Goal: Task Accomplishment & Management: Use online tool/utility

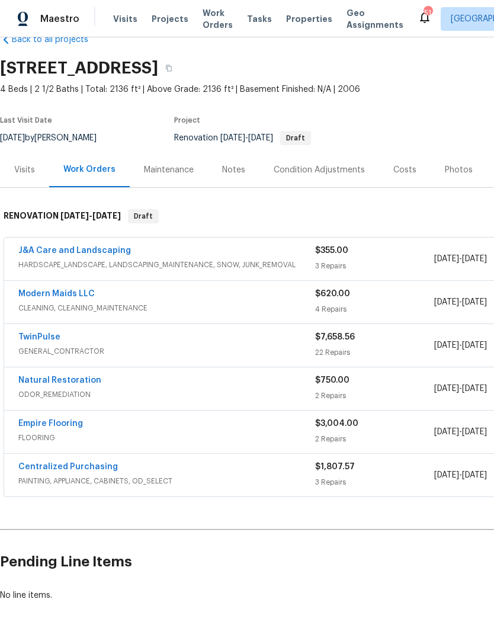
scroll to position [27, 0]
click at [41, 337] on link "TwinPulse" at bounding box center [39, 338] width 42 height 8
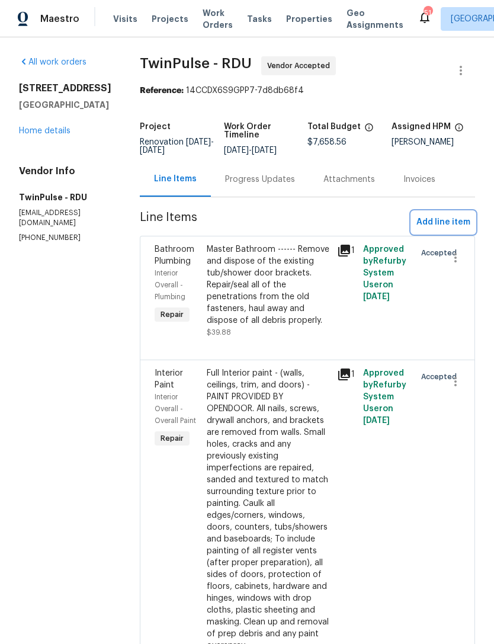
click at [441, 230] on span "Add line item" at bounding box center [444, 222] width 54 height 15
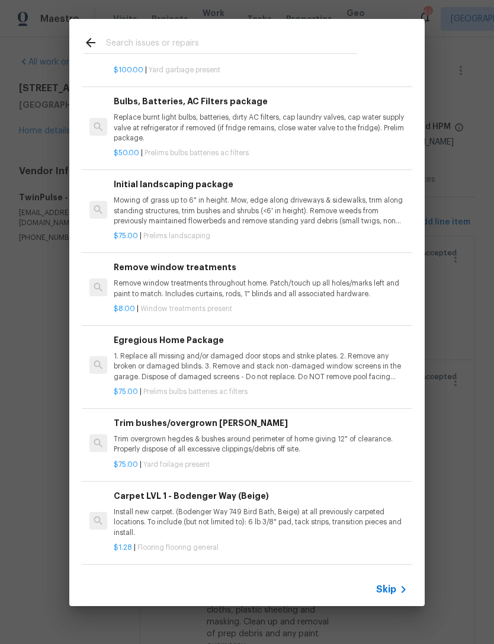
scroll to position [276, 0]
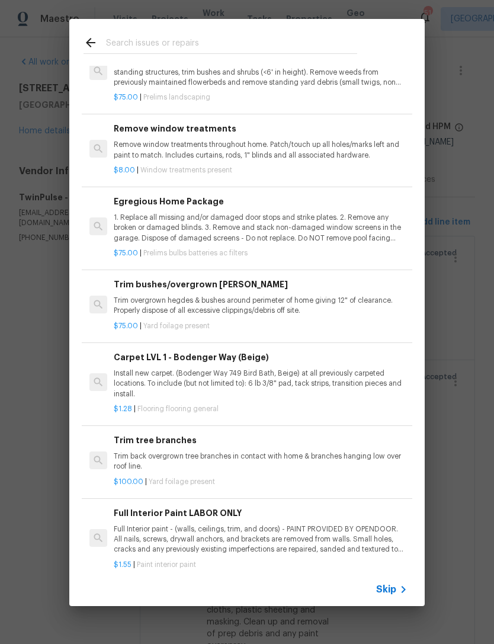
click at [186, 202] on h6 "Egregious Home Package" at bounding box center [261, 201] width 294 height 13
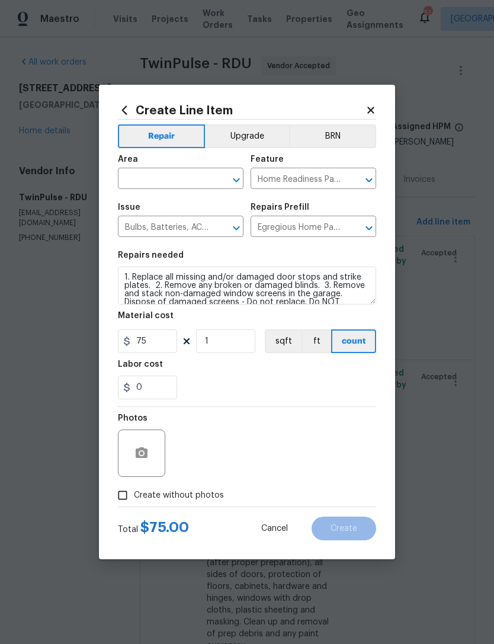
click at [178, 166] on div "Area" at bounding box center [181, 162] width 126 height 15
click at [168, 179] on input "text" at bounding box center [164, 180] width 92 height 18
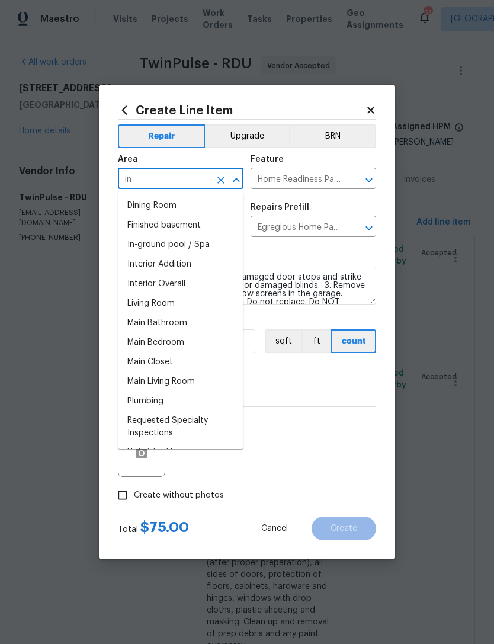
click at [197, 286] on li "Interior Overall" at bounding box center [181, 284] width 126 height 20
type input "Interior Overall"
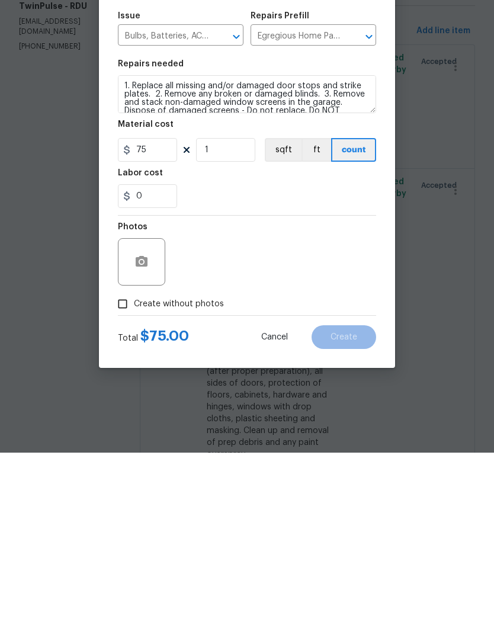
click at [132, 484] on input "Create without photos" at bounding box center [122, 495] width 23 height 23
checkbox input "true"
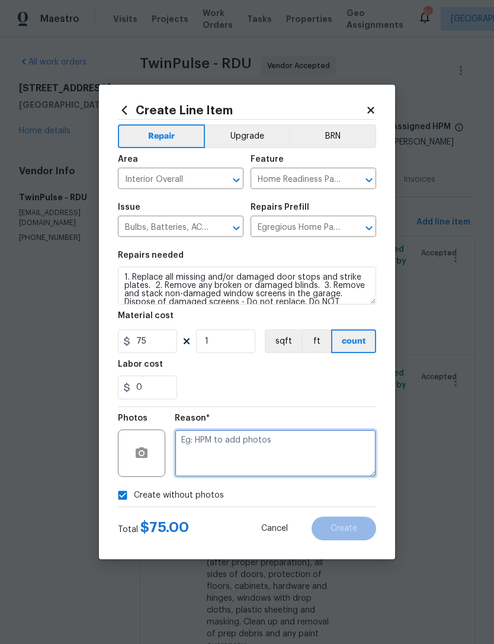
click at [253, 442] on textarea at bounding box center [275, 453] width 201 height 47
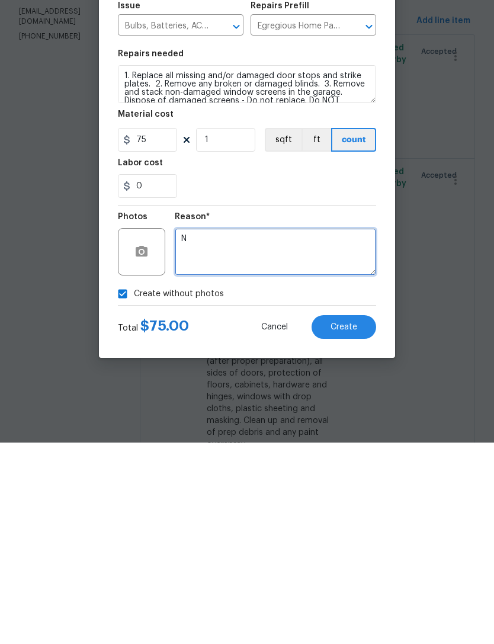
type textarea "N"
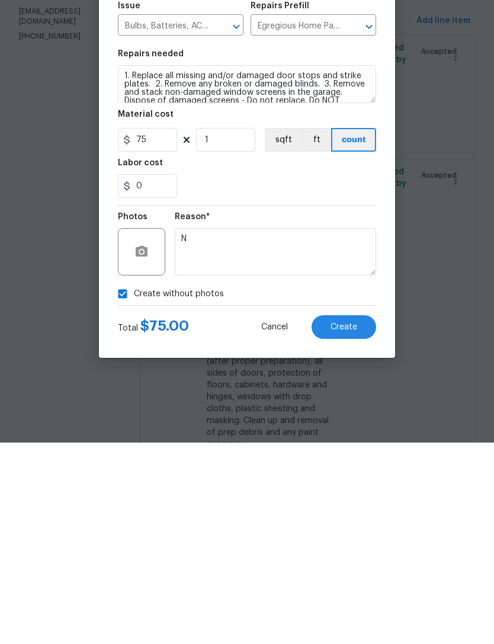
click at [360, 517] on button "Create" at bounding box center [344, 529] width 65 height 24
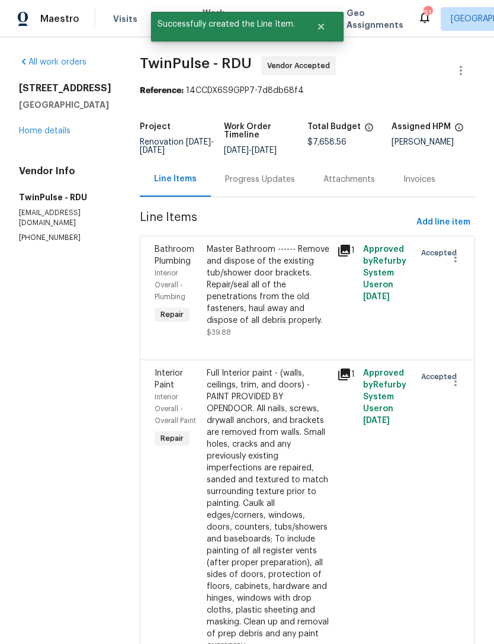
scroll to position [0, 0]
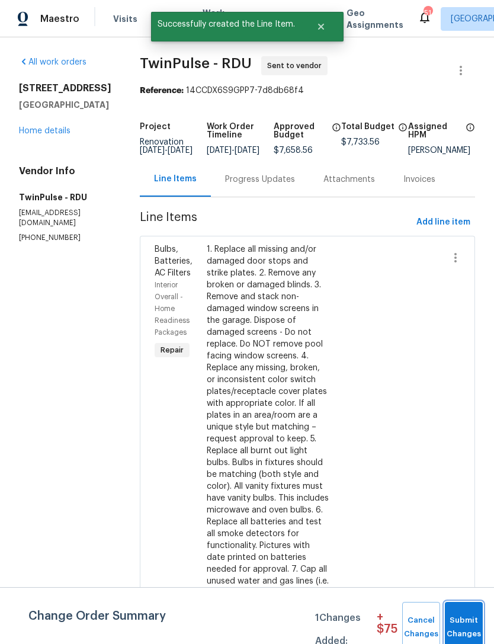
click at [474, 622] on span "Submit Changes" at bounding box center [464, 627] width 26 height 27
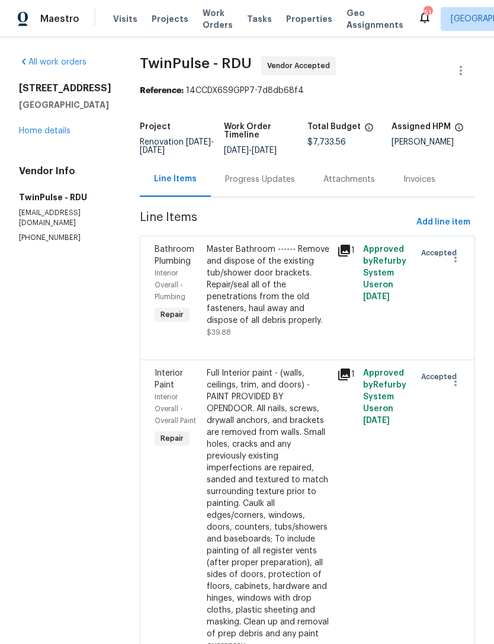
click at [41, 132] on link "Home details" at bounding box center [45, 131] width 52 height 8
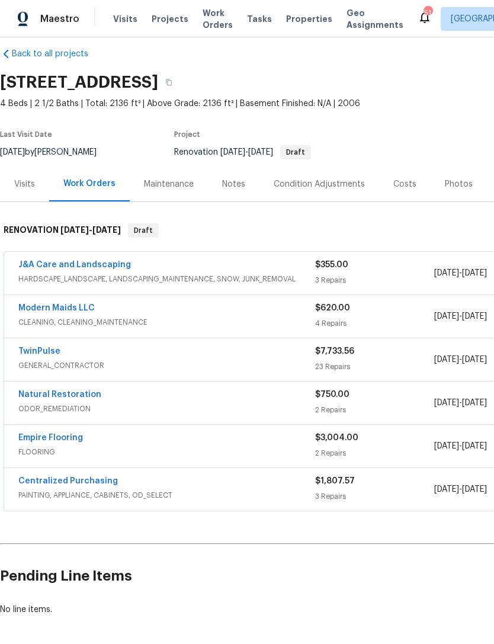
scroll to position [13, 0]
click at [73, 436] on link "Empire Flooring" at bounding box center [50, 438] width 65 height 8
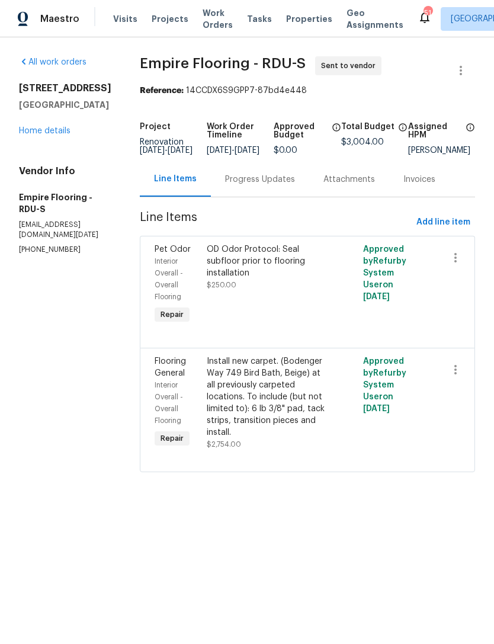
click at [58, 129] on link "Home details" at bounding box center [45, 131] width 52 height 8
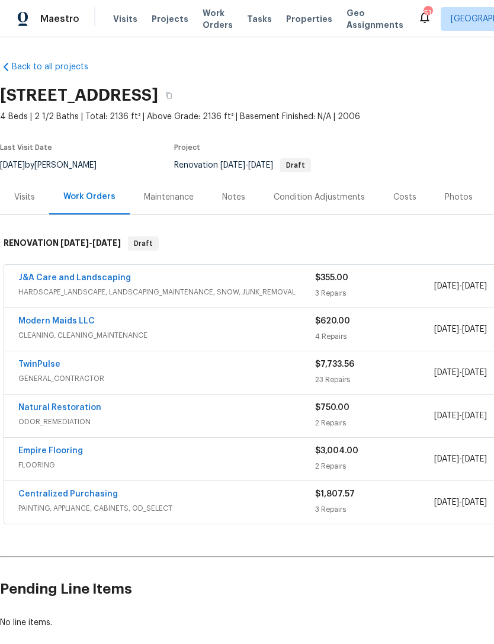
click at [63, 406] on link "Natural Restoration" at bounding box center [59, 408] width 83 height 8
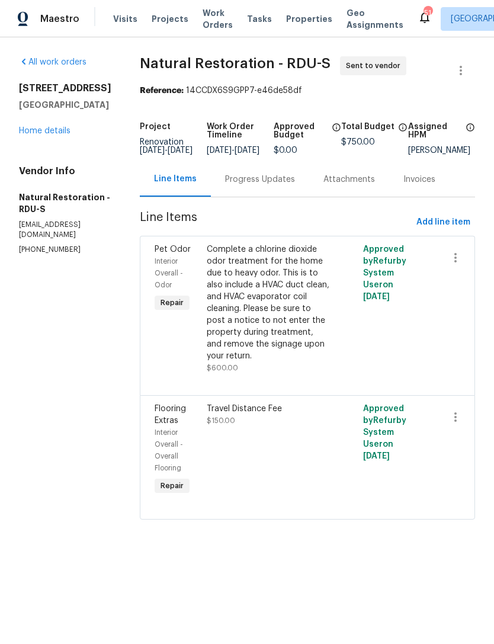
click at [54, 129] on link "Home details" at bounding box center [45, 131] width 52 height 8
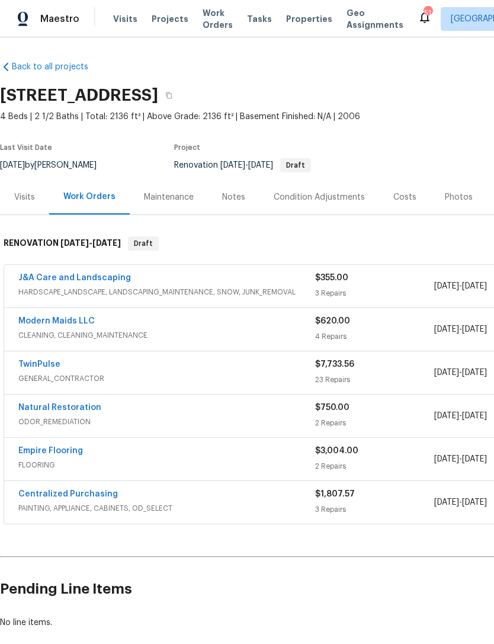
click at [82, 324] on link "Modern Maids LLC" at bounding box center [56, 321] width 76 height 8
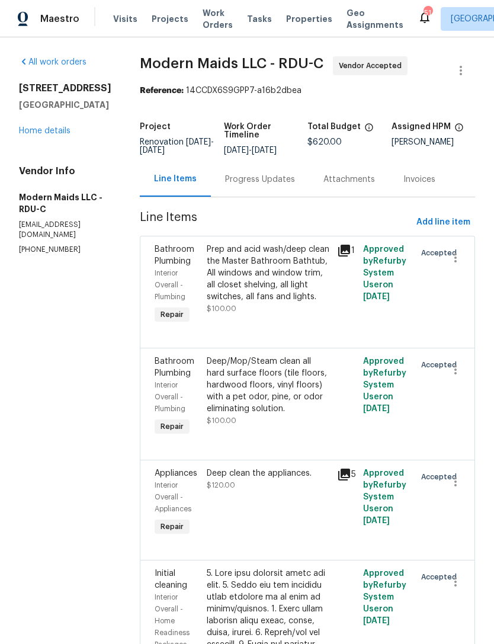
click at [46, 132] on link "Home details" at bounding box center [45, 131] width 52 height 8
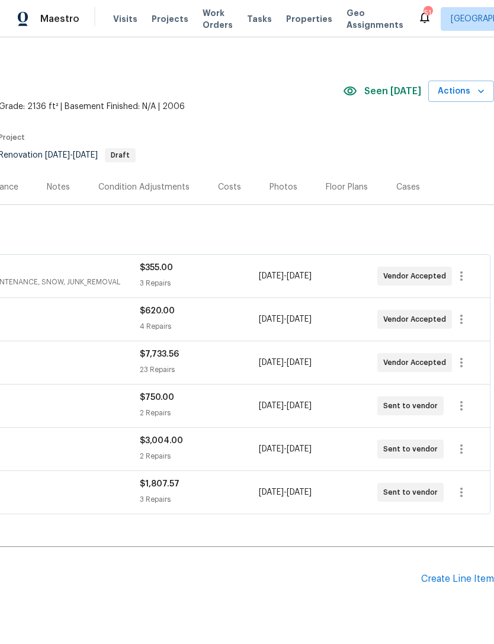
scroll to position [11, 175]
click at [236, 192] on div "Costs" at bounding box center [230, 186] width 52 height 35
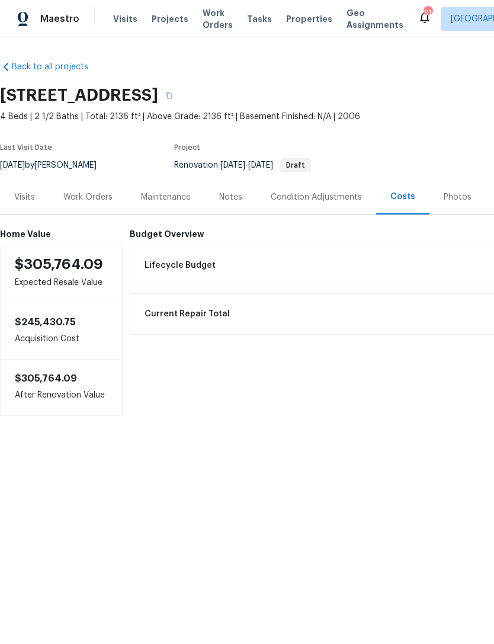
click at [85, 197] on div "Work Orders" at bounding box center [87, 197] width 49 height 12
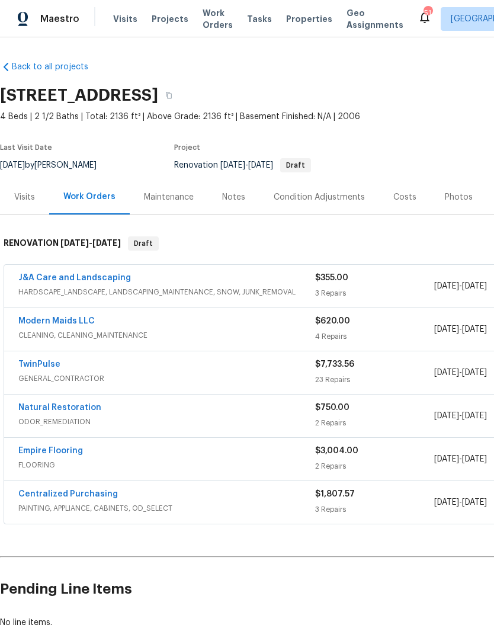
click at [52, 366] on link "TwinPulse" at bounding box center [39, 364] width 42 height 8
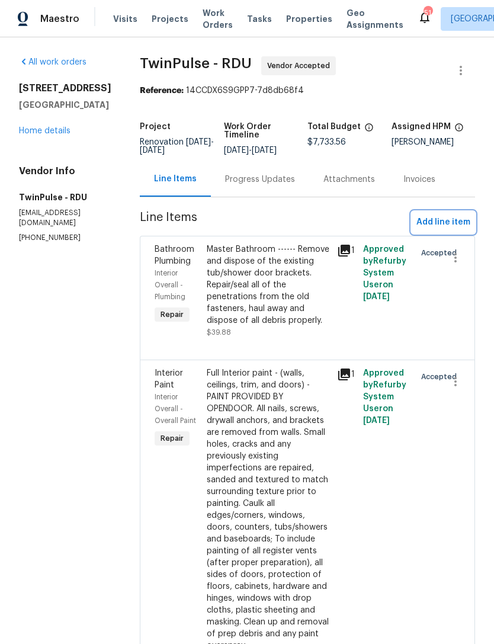
click at [453, 215] on span "Add line item" at bounding box center [444, 222] width 54 height 15
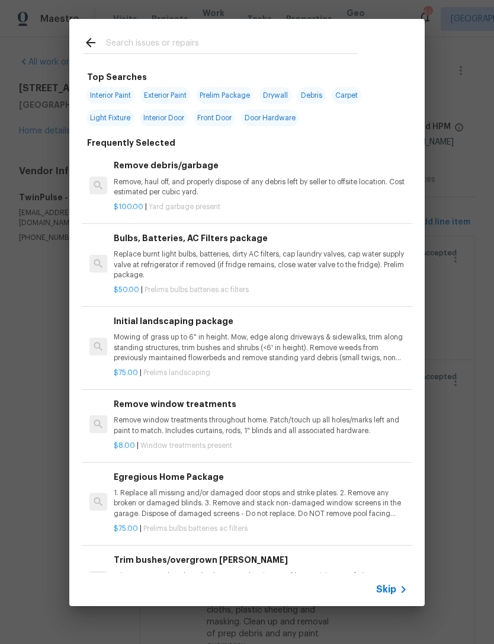
click at [180, 43] on input "text" at bounding box center [231, 45] width 251 height 18
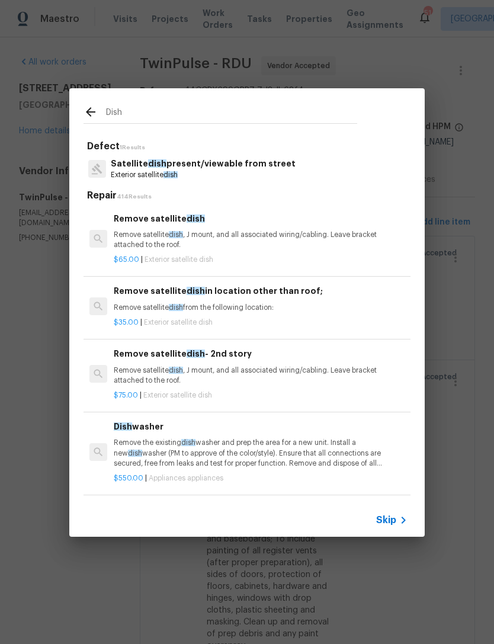
type input "Dishwasher"
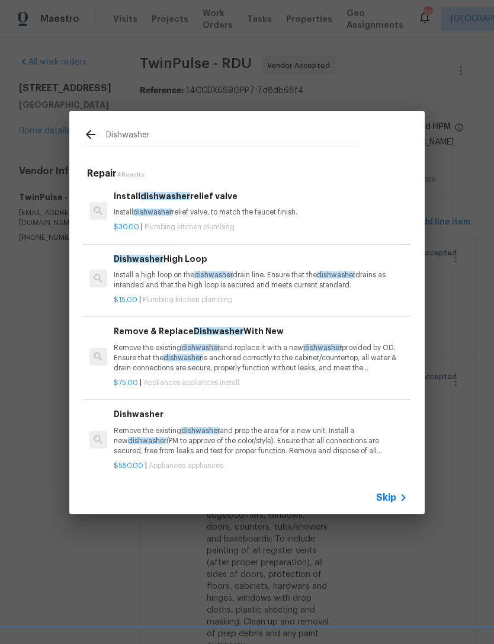
click at [277, 357] on p "Remove the existing dishwasher and replace it with a new dishwasher provided by…" at bounding box center [261, 358] width 294 height 30
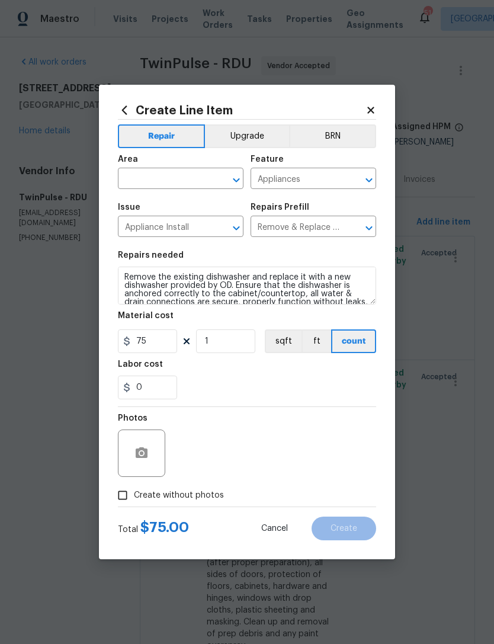
click at [133, 492] on input "Create without photos" at bounding box center [122, 495] width 23 height 23
checkbox input "true"
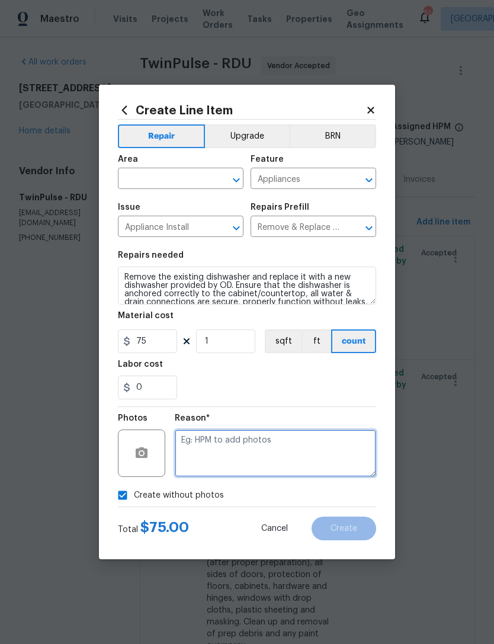
click at [261, 447] on textarea at bounding box center [275, 453] width 201 height 47
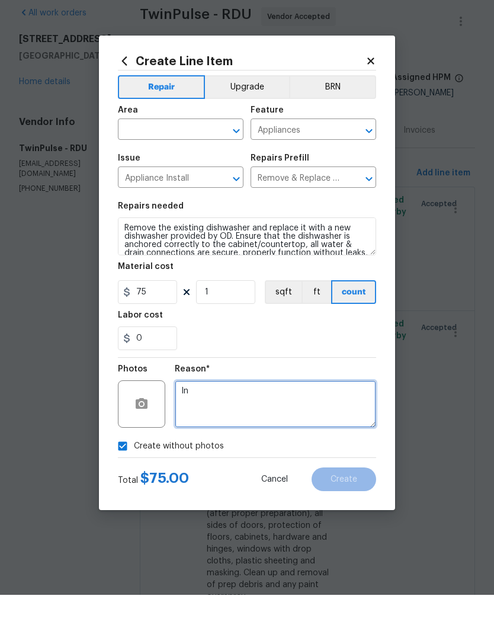
type textarea "I"
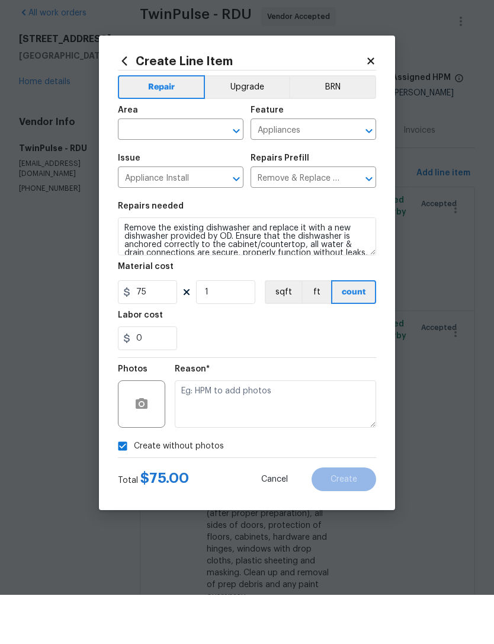
click at [147, 171] on input "text" at bounding box center [164, 180] width 92 height 18
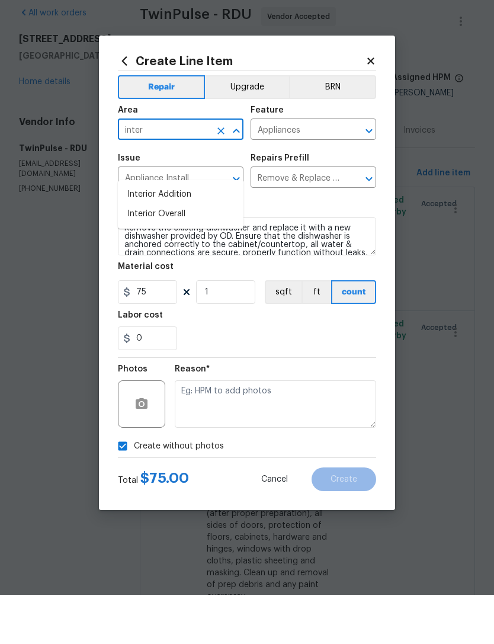
click at [191, 254] on li "Interior Overall" at bounding box center [181, 264] width 126 height 20
type input "Interior Overall"
click at [303, 376] on div "0" at bounding box center [247, 388] width 258 height 24
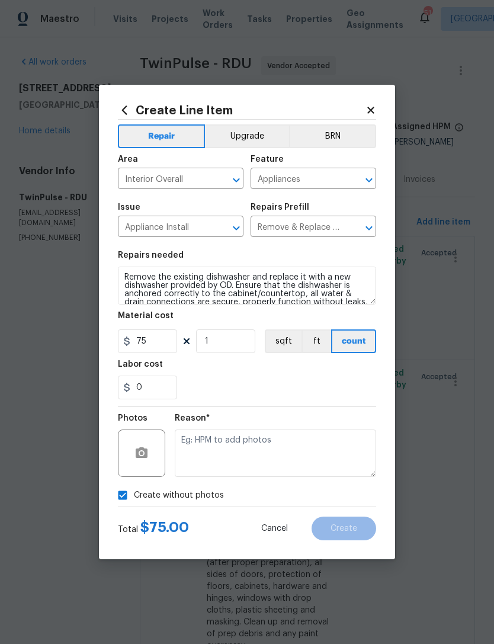
click at [286, 394] on div "0" at bounding box center [247, 388] width 258 height 24
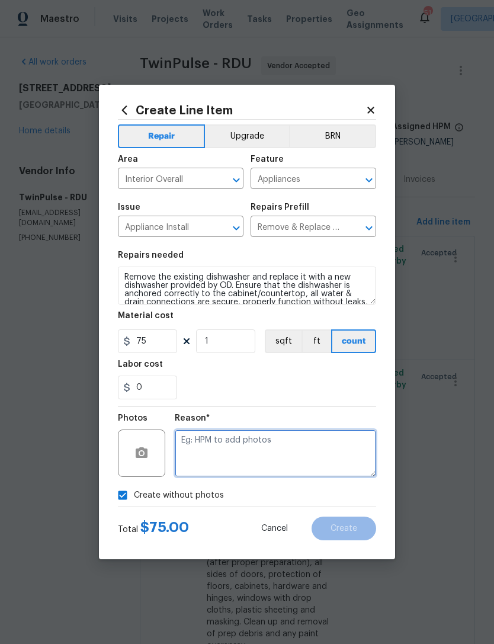
click at [245, 450] on textarea at bounding box center [275, 453] width 201 height 47
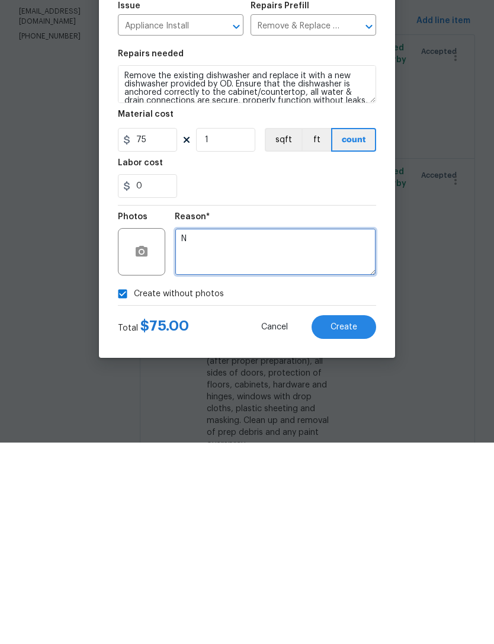
type textarea "N"
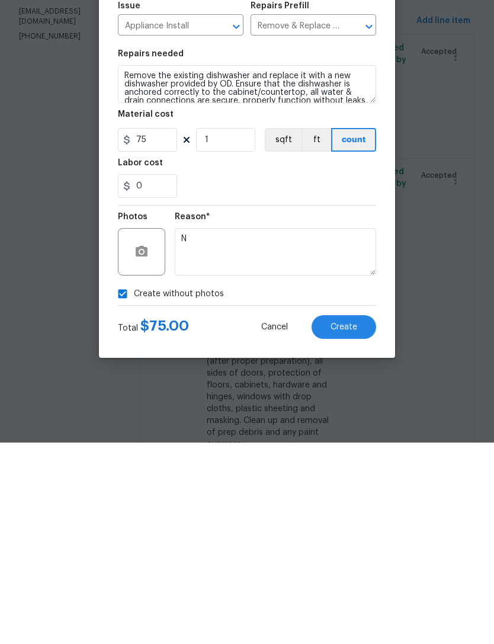
click at [356, 524] on span "Create" at bounding box center [344, 528] width 27 height 9
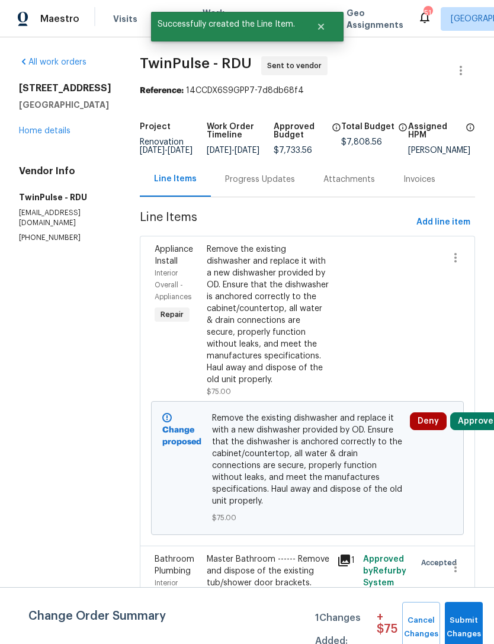
click at [471, 620] on span "Submit Changes" at bounding box center [464, 627] width 26 height 27
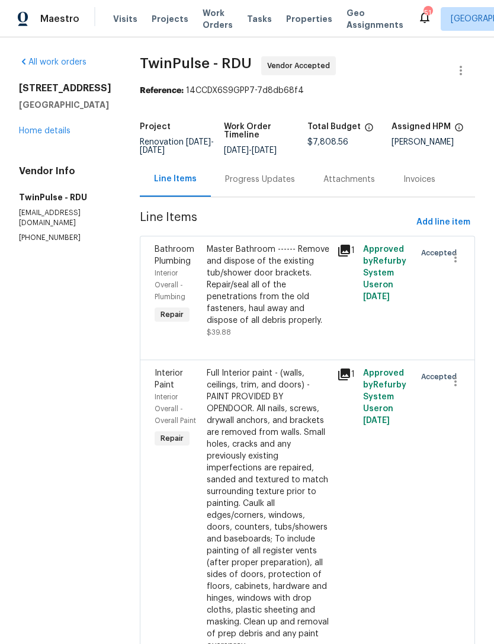
click at [44, 135] on link "Home details" at bounding box center [45, 131] width 52 height 8
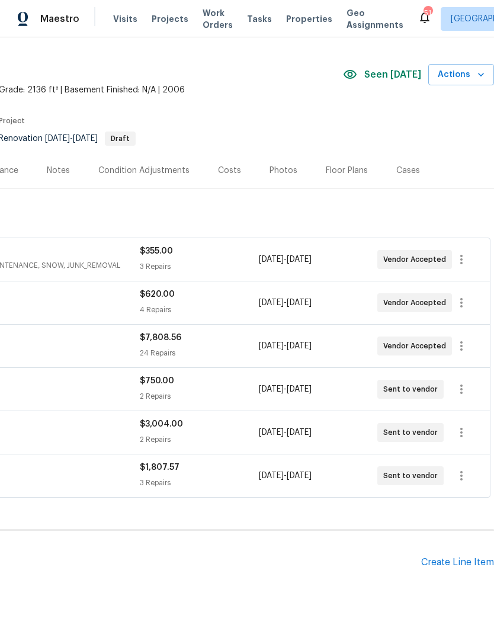
scroll to position [27, 175]
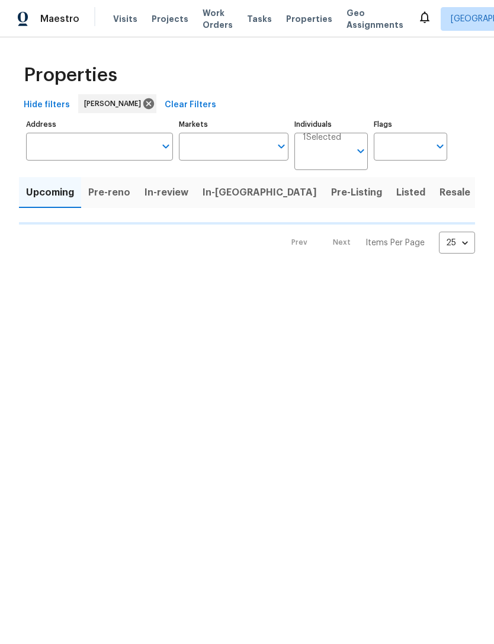
type input "100"
